Goal: Communication & Community: Answer question/provide support

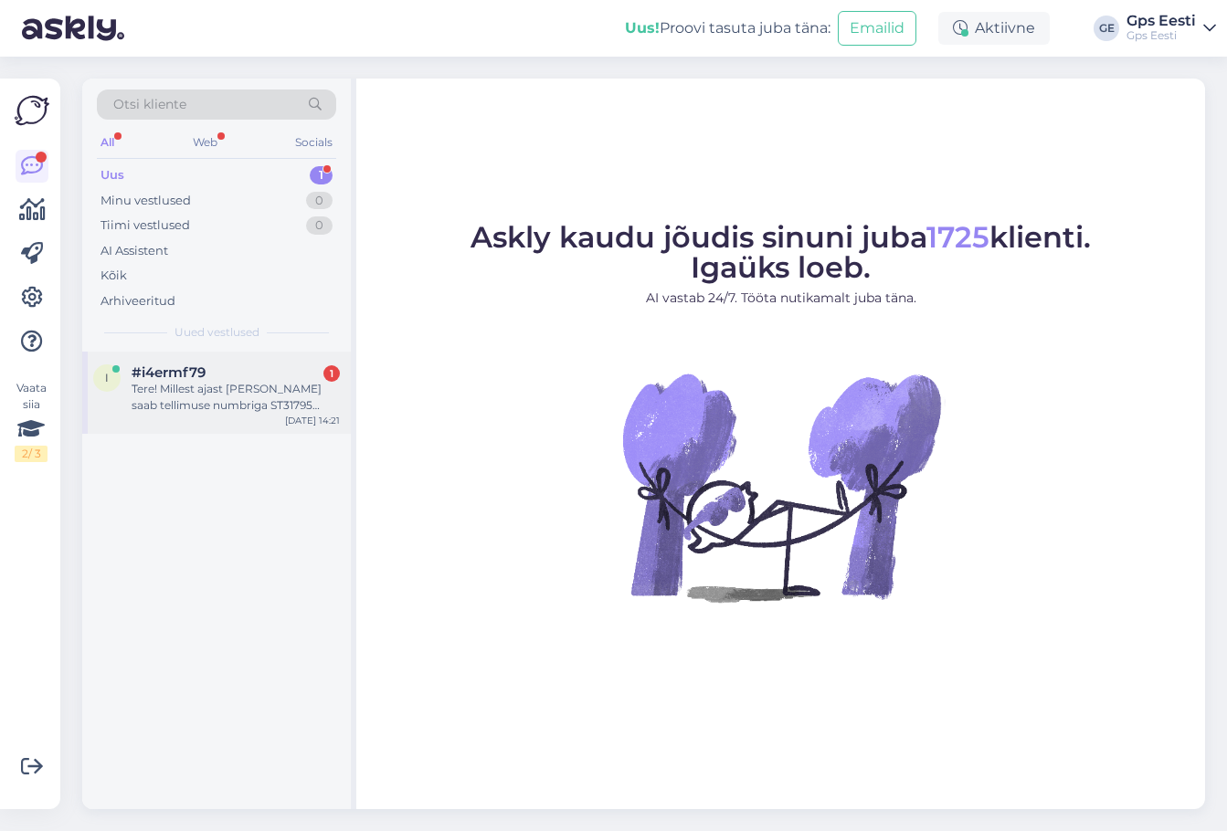
click at [204, 390] on div "Tere! Millest ajast [PERSON_NAME] saab tellimuse numbriga ST31795 kätte teie ka…" at bounding box center [236, 397] width 208 height 33
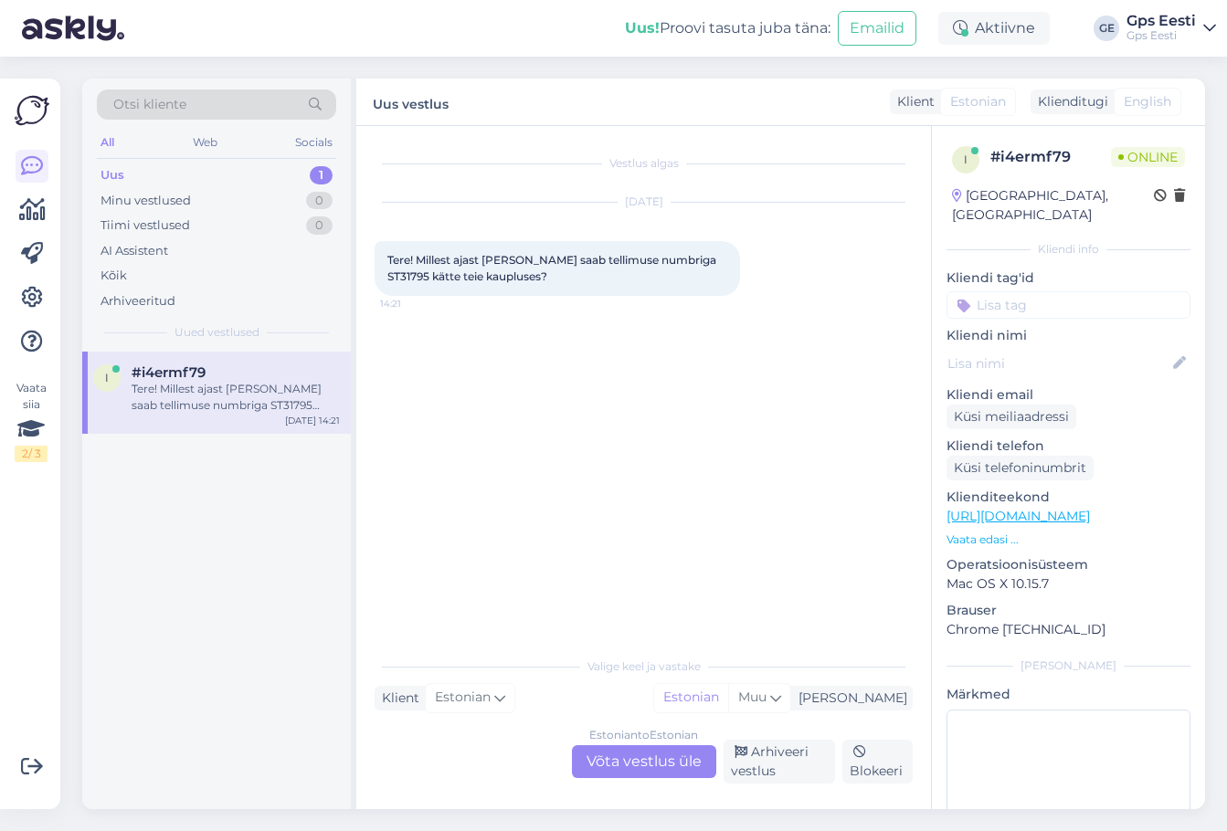
click at [620, 757] on div "Estonian to Estonian Võta vestlus üle" at bounding box center [644, 761] width 144 height 33
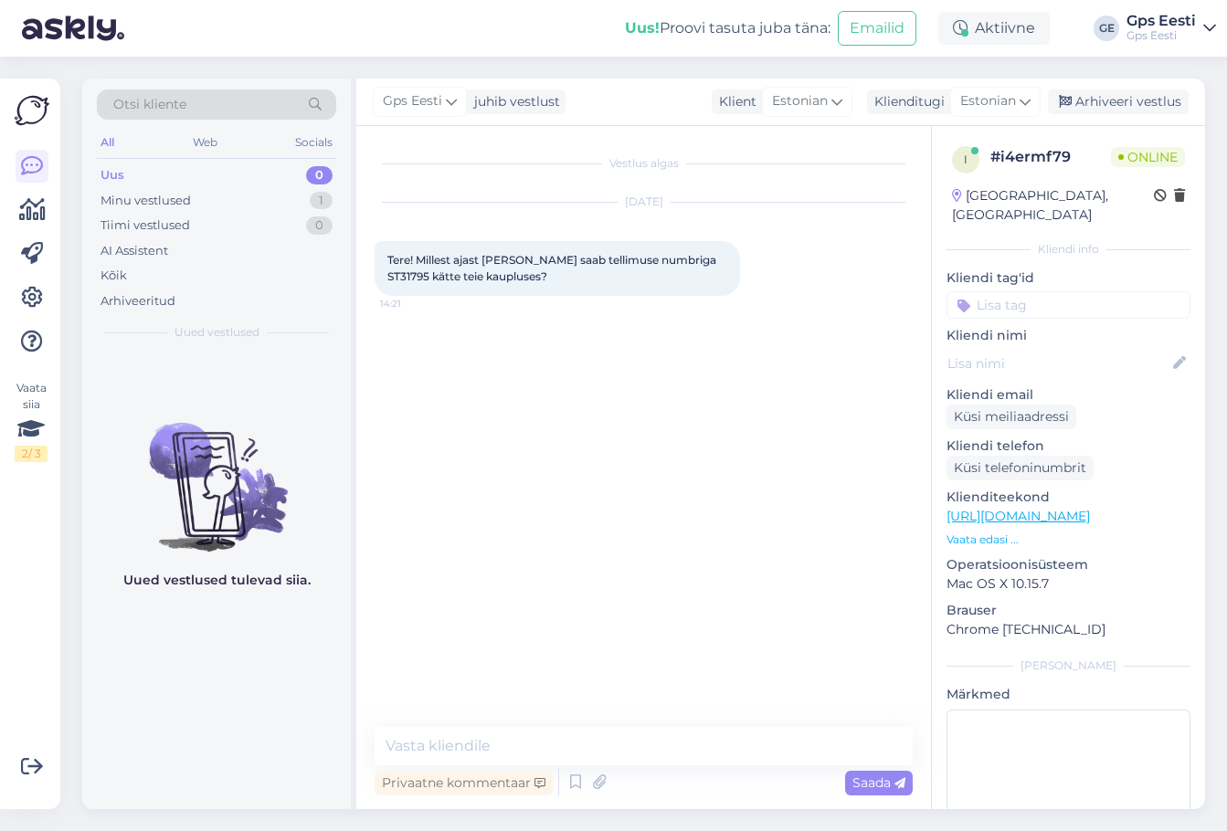
click at [687, 266] on span "Tere! Millest ajast [PERSON_NAME] saab tellimuse numbriga ST31795 kätte teie ka…" at bounding box center [553, 268] width 332 height 30
copy span "ST31795"
click at [559, 734] on textarea at bounding box center [644, 746] width 538 height 38
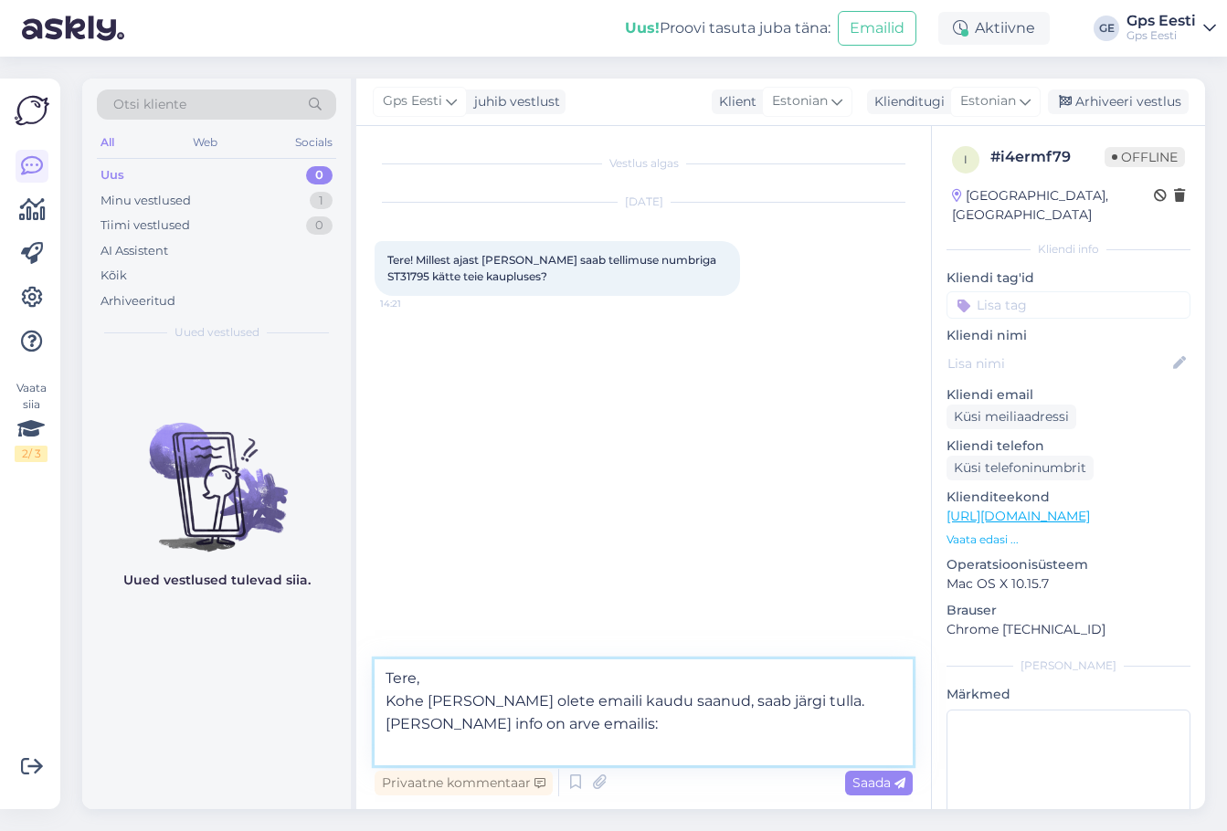
paste textarea "Valiku “Tulen ise järgi” korral ootab [PERSON_NAME] sind esinduses ja võib kaub…"
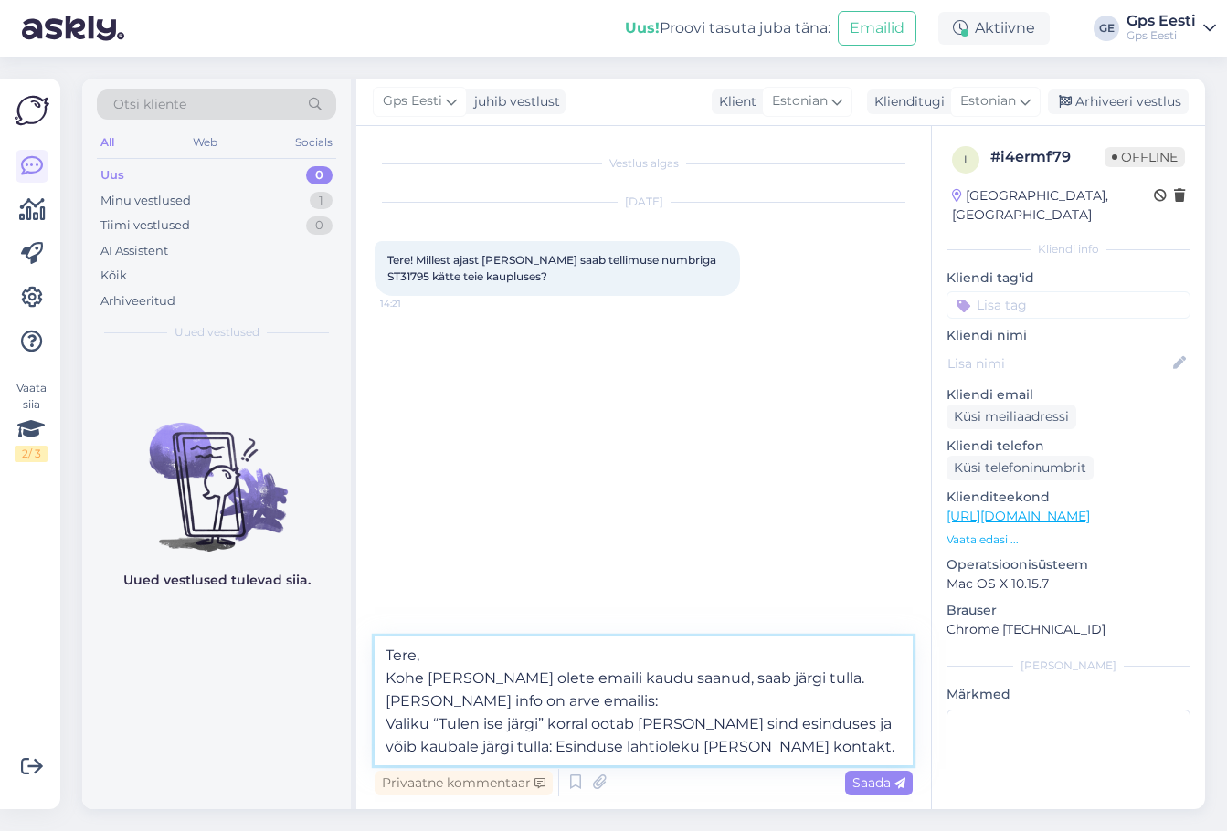
drag, startPoint x: 519, startPoint y: 745, endPoint x: 825, endPoint y: 743, distance: 306.1
click at [825, 743] on textarea "Tere, Kohe [PERSON_NAME] olete emaili kaudu saanud, saab järgi tulla. [PERSON_N…" at bounding box center [644, 701] width 538 height 129
type textarea "Tere, Kohe [PERSON_NAME] olete emaili kaudu saanud, saab järgi tulla. [PERSON_N…"
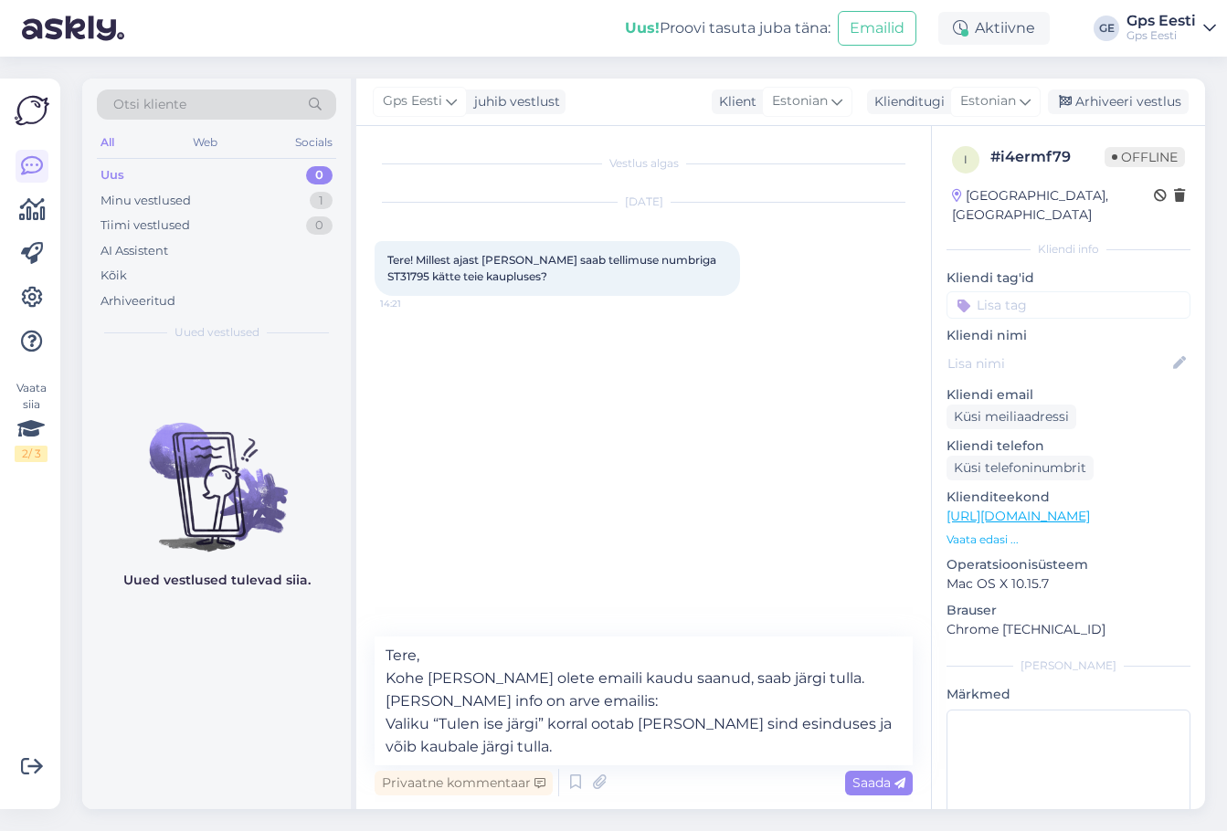
click at [894, 767] on div "Privaatne kommentaar Saada" at bounding box center [644, 783] width 538 height 35
click at [874, 785] on span "Saada" at bounding box center [878, 783] width 53 height 16
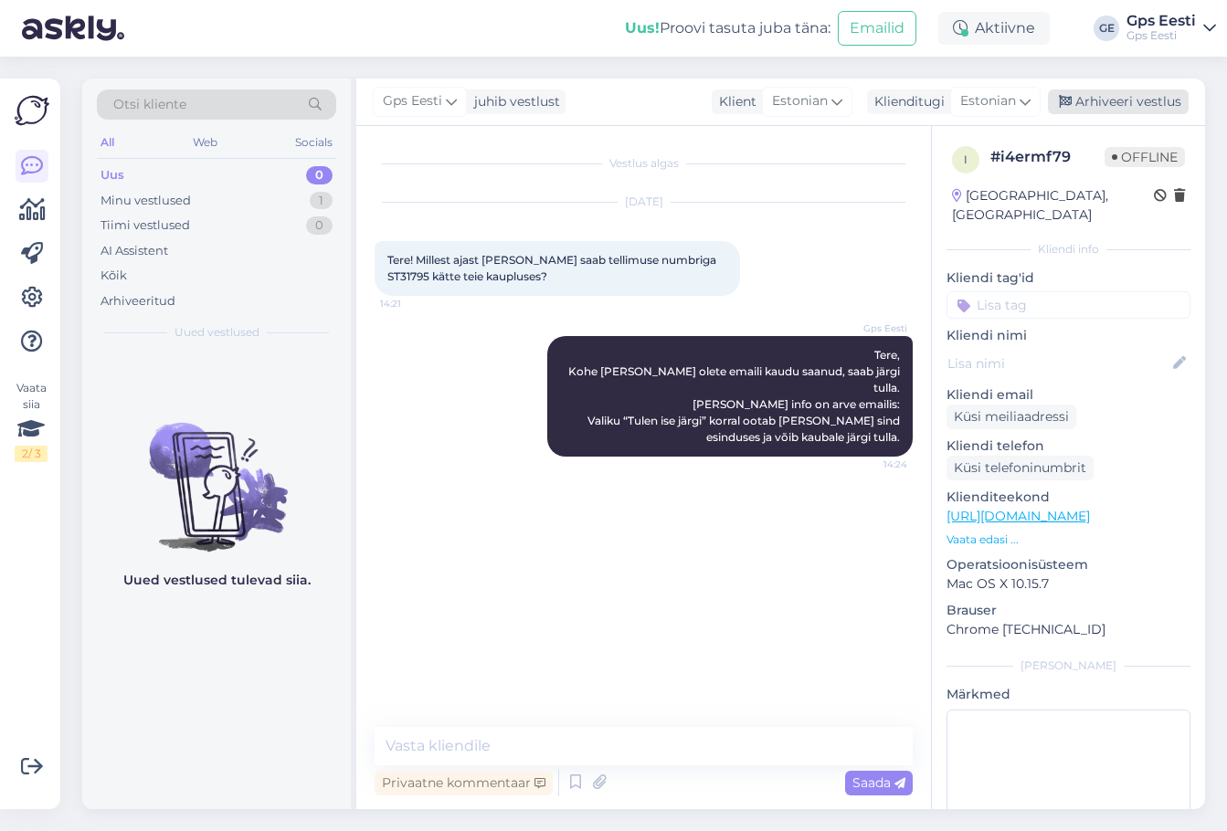
click at [1123, 99] on div "Arhiveeri vestlus" at bounding box center [1118, 102] width 141 height 25
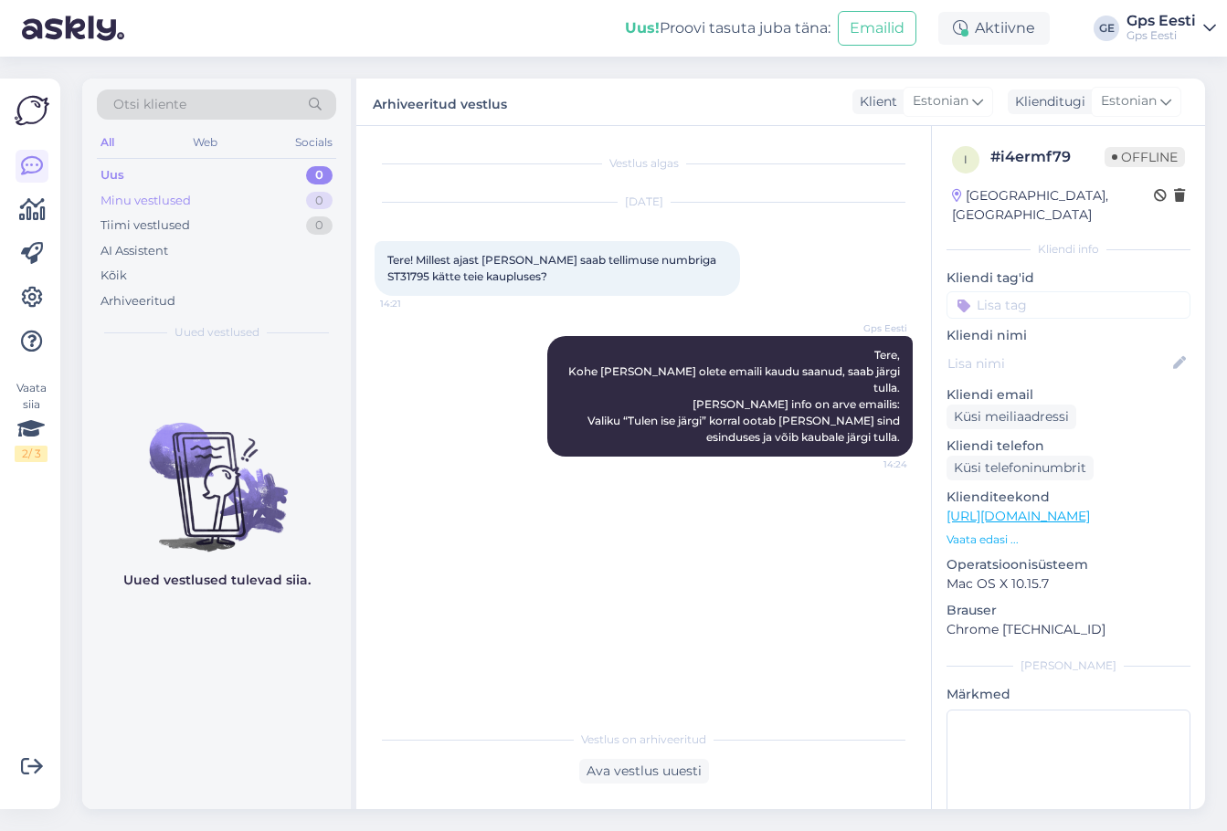
click at [164, 206] on div "Minu vestlused" at bounding box center [145, 201] width 90 height 18
click at [146, 299] on div "Arhiveeritud" at bounding box center [137, 301] width 75 height 18
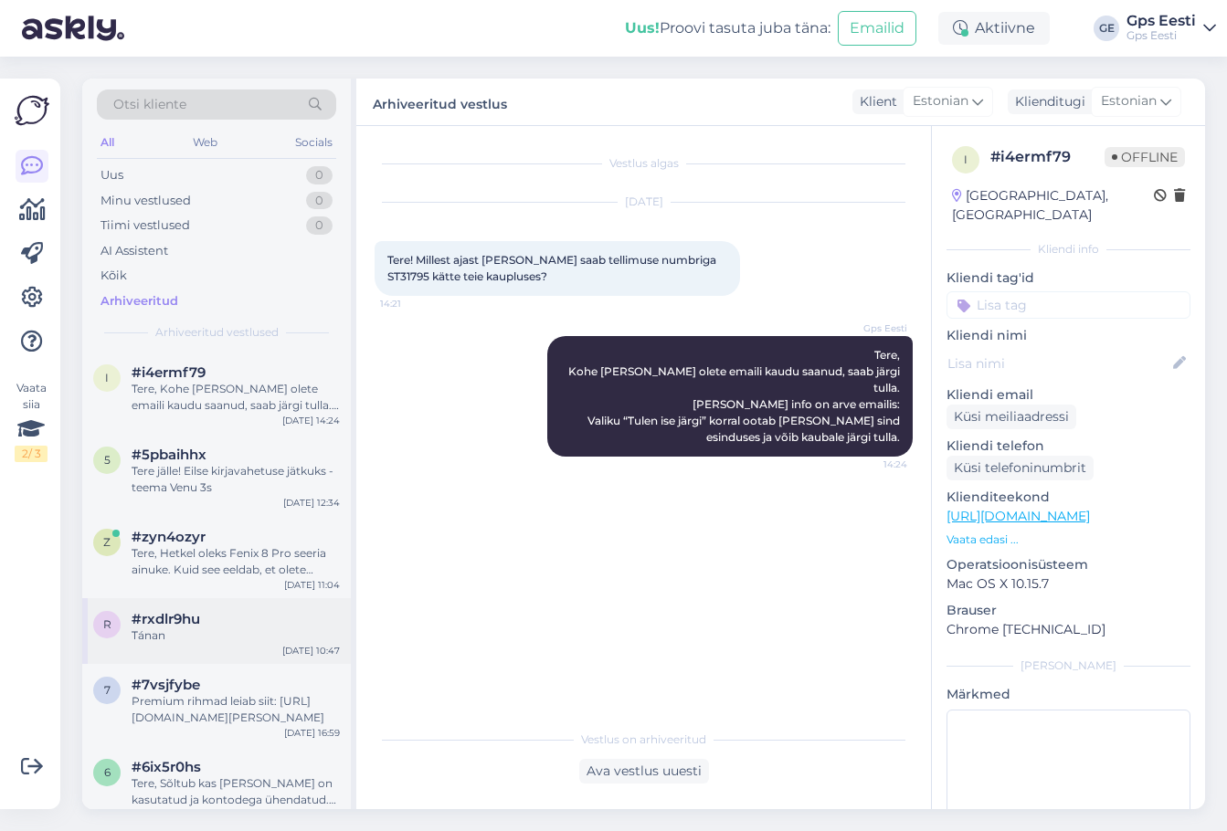
click at [250, 620] on div "#rxdlr9hu" at bounding box center [236, 619] width 208 height 16
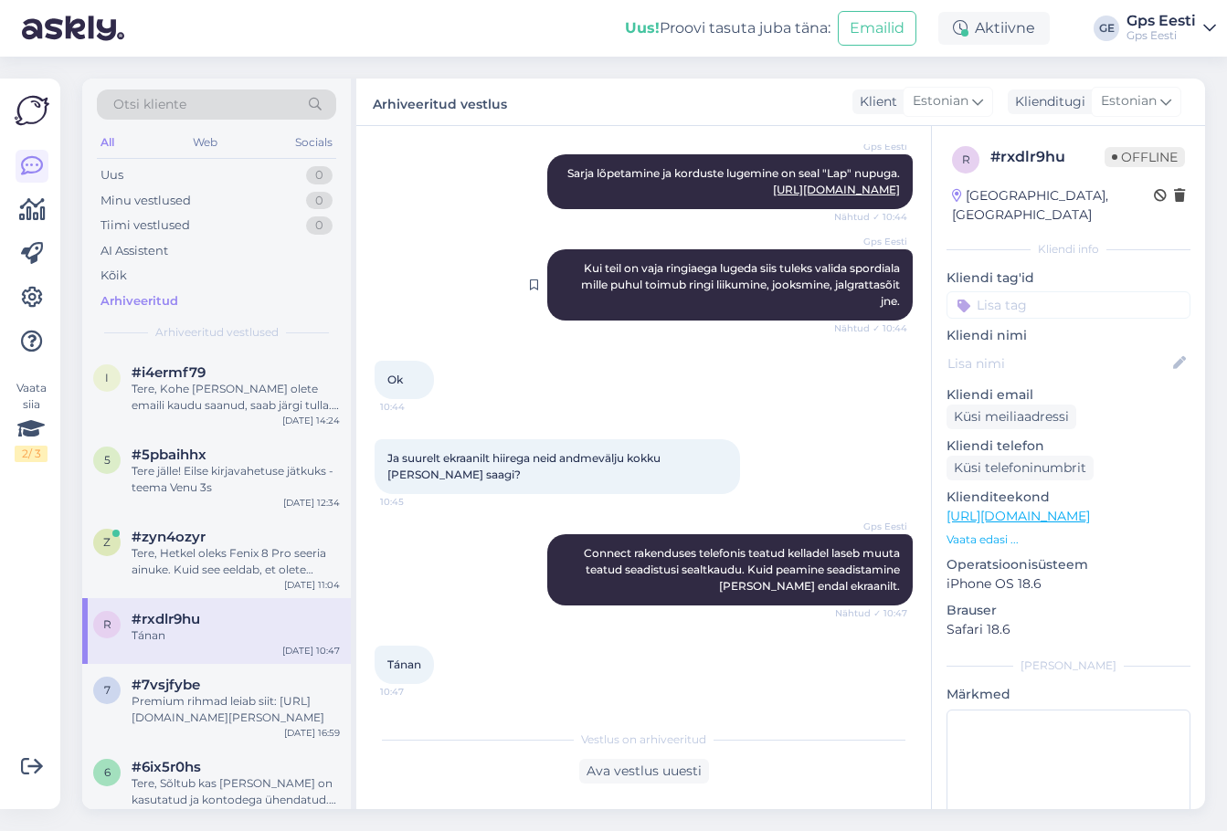
scroll to position [2903, 0]
